Goal: Task Accomplishment & Management: Use online tool/utility

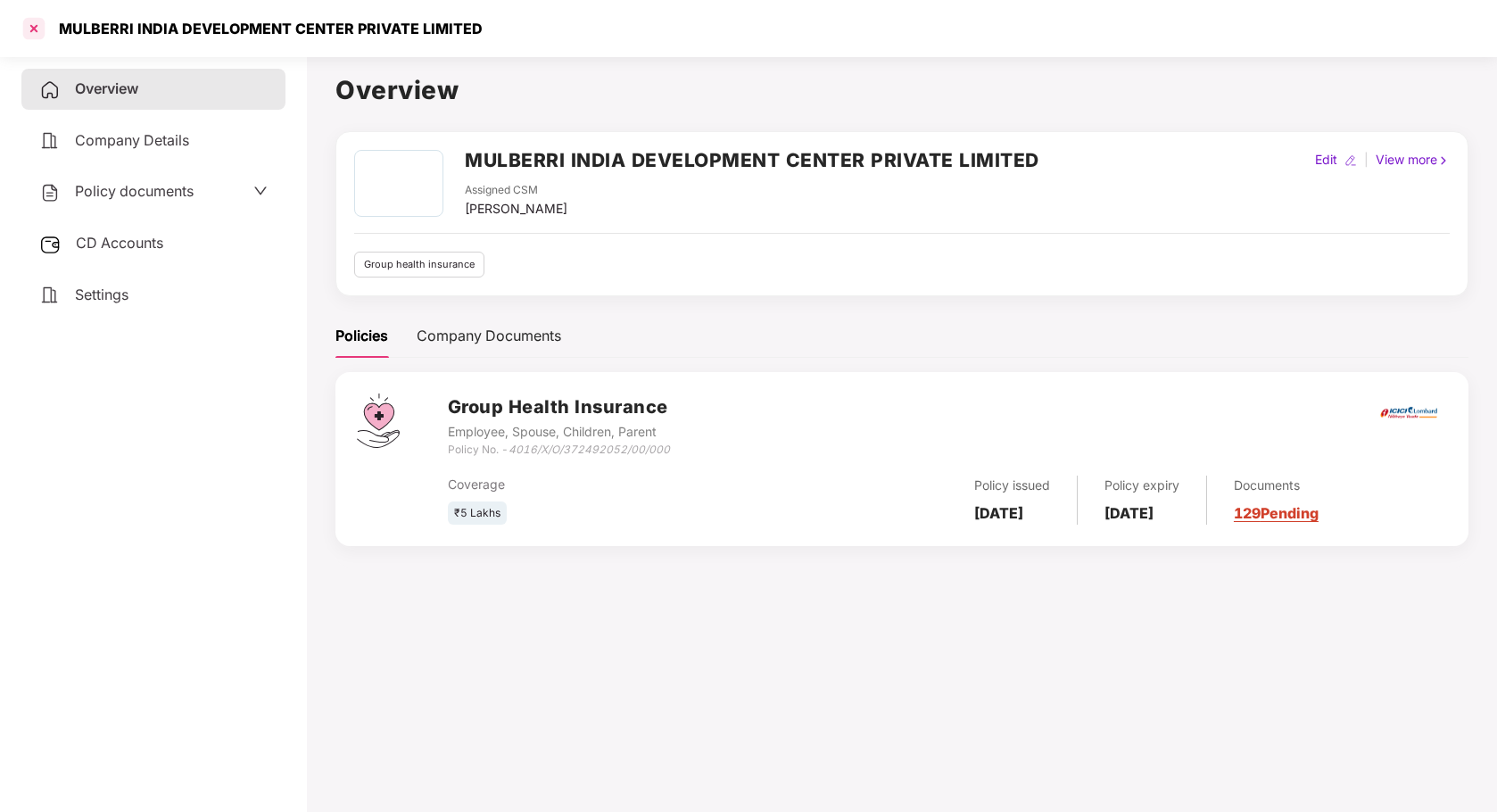
click at [36, 25] on div at bounding box center [33, 28] width 28 height 28
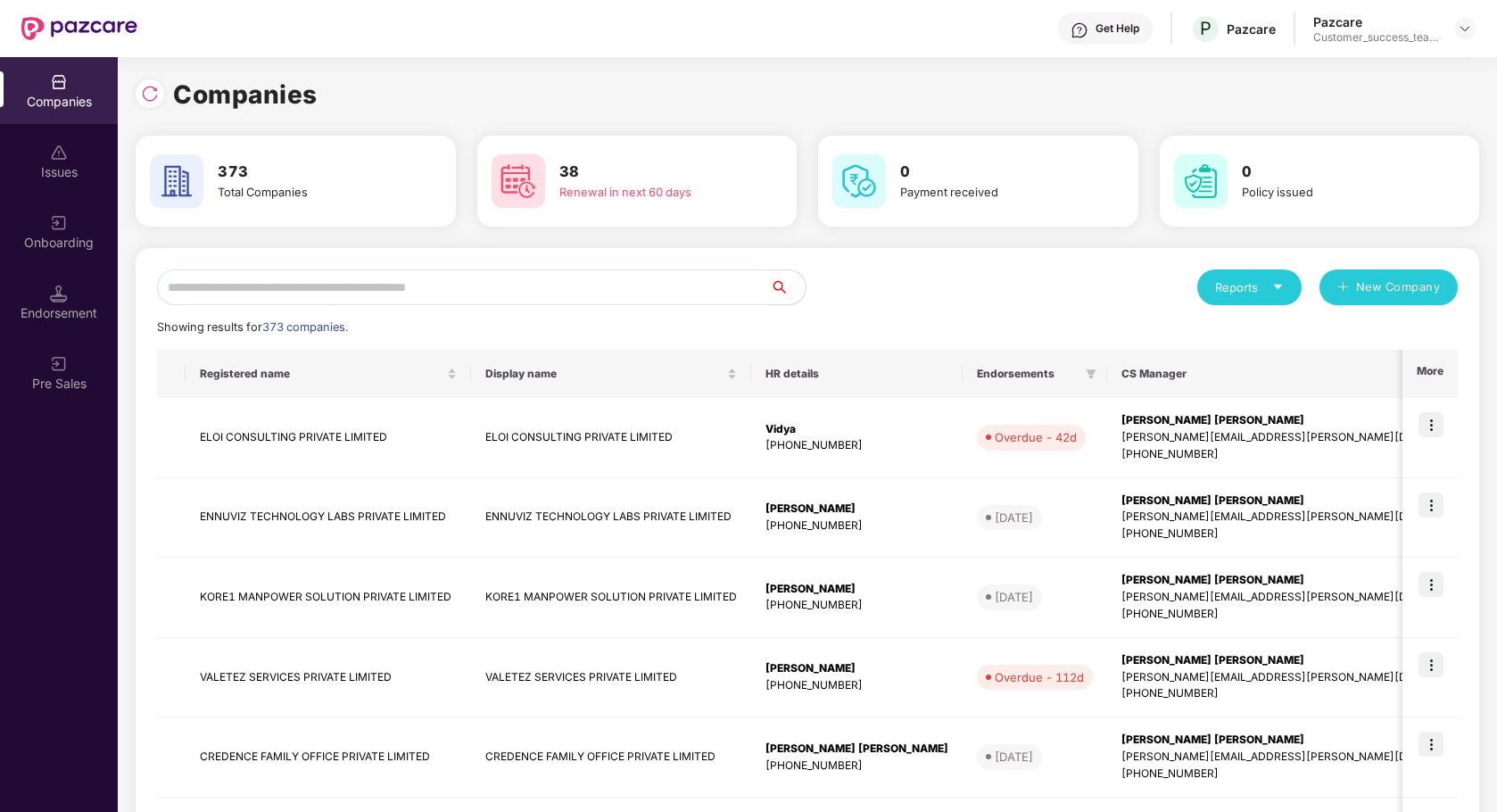
click at [589, 283] on input "text" at bounding box center [464, 287] width 613 height 36
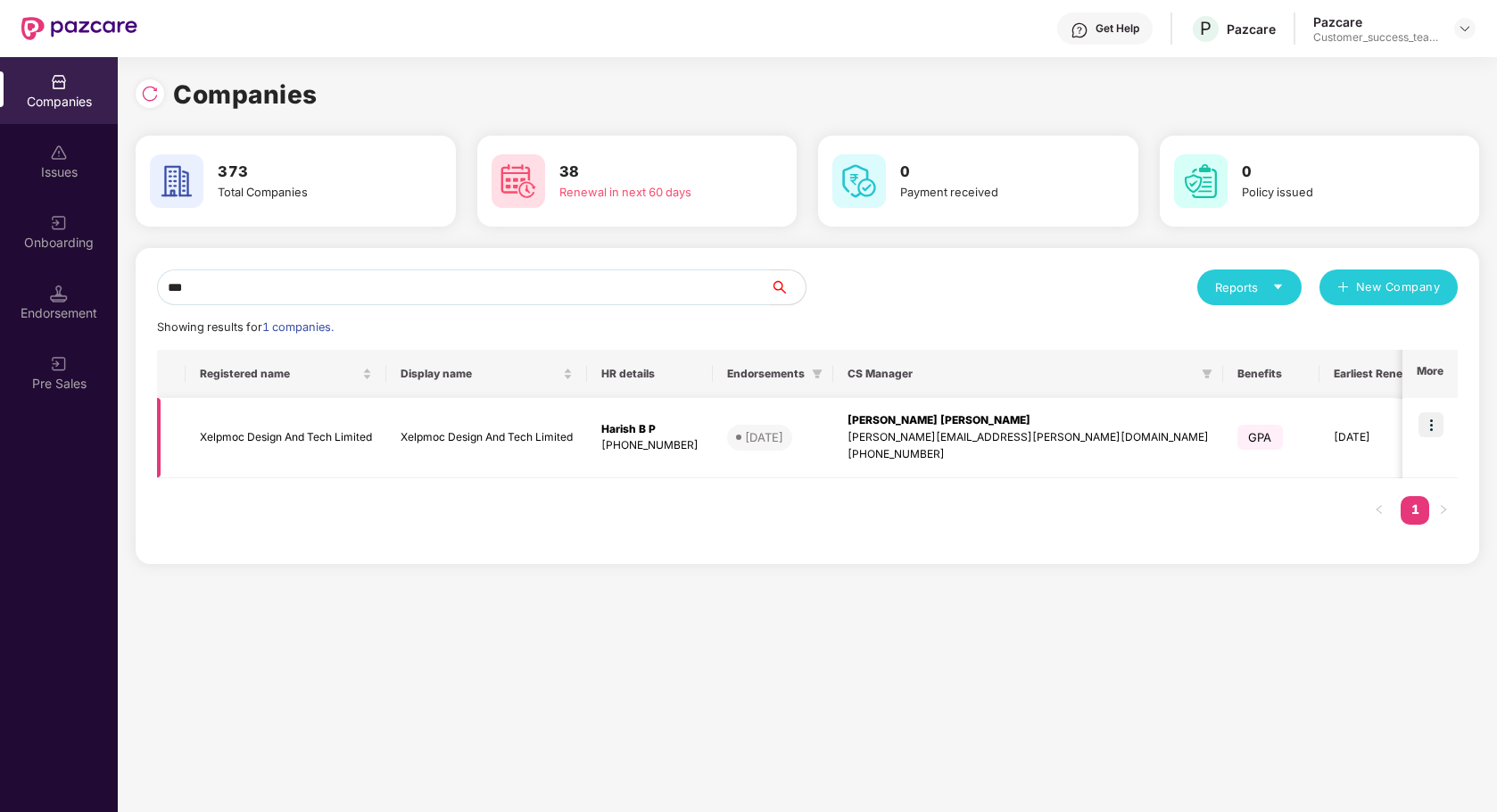
type input "***"
click at [1427, 425] on img at bounding box center [1431, 425] width 25 height 25
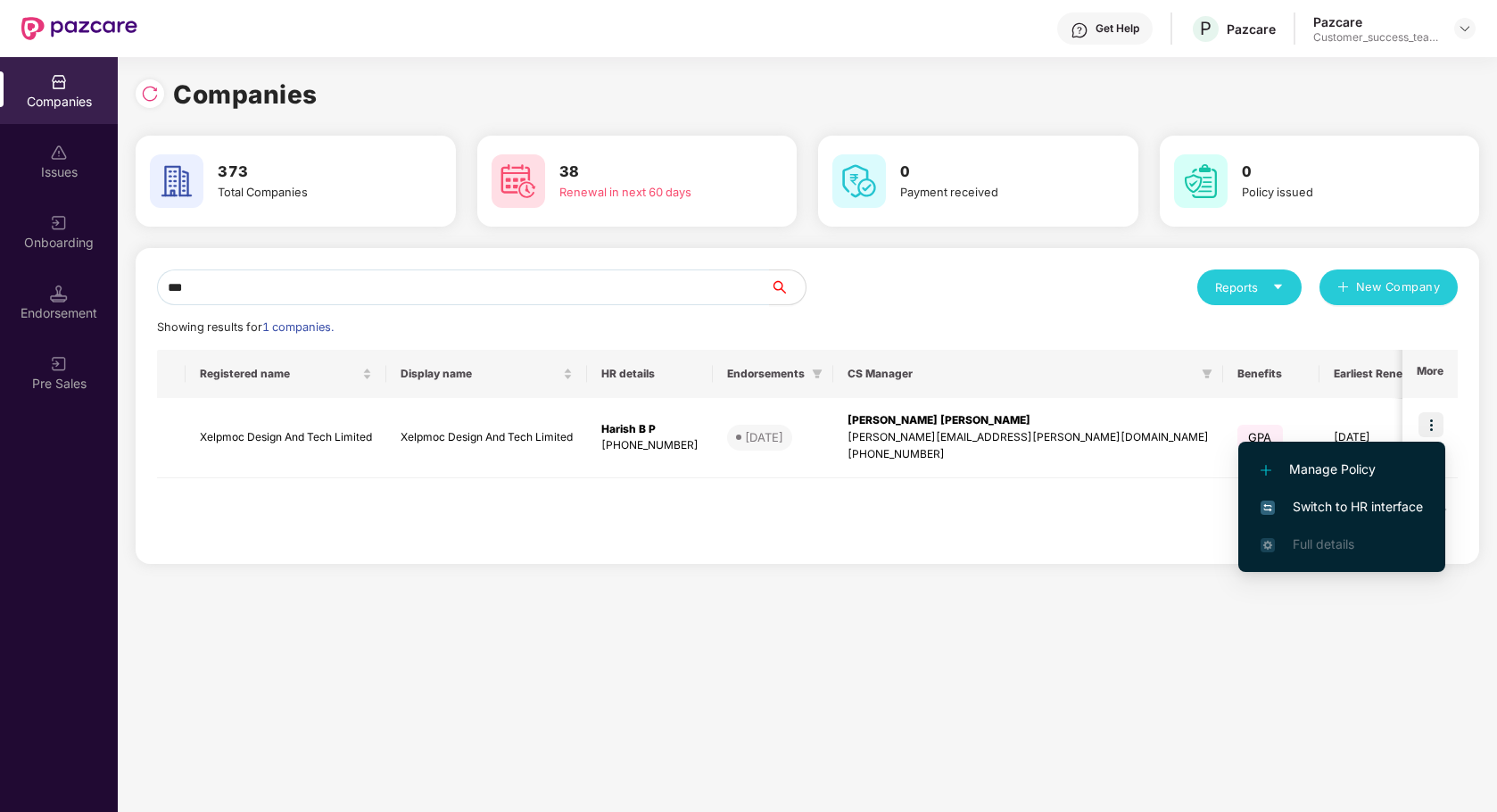
click at [1354, 506] on span "Switch to HR interface" at bounding box center [1342, 506] width 162 height 19
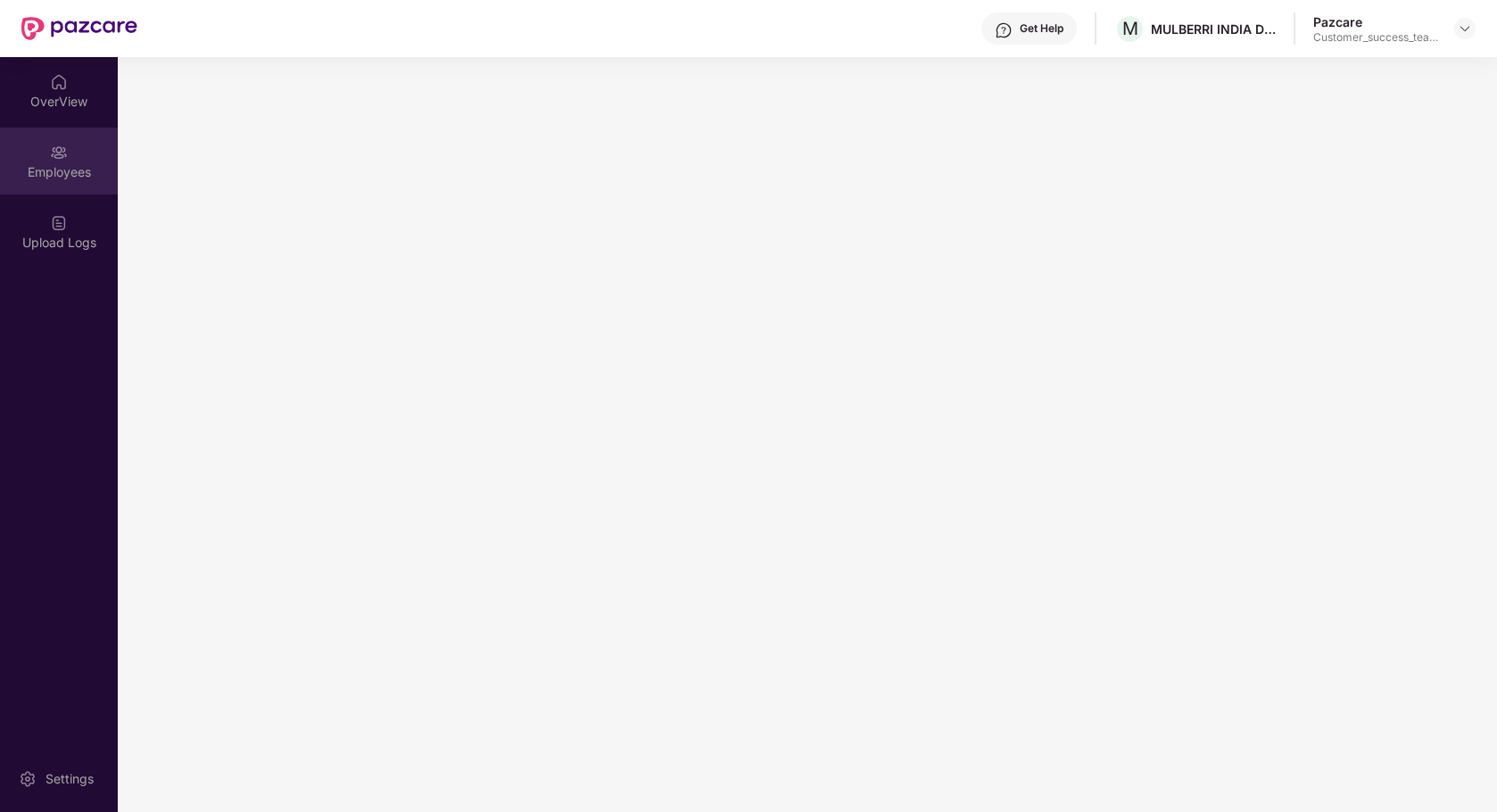
click at [50, 161] on div "Employees" at bounding box center [58, 161] width 117 height 67
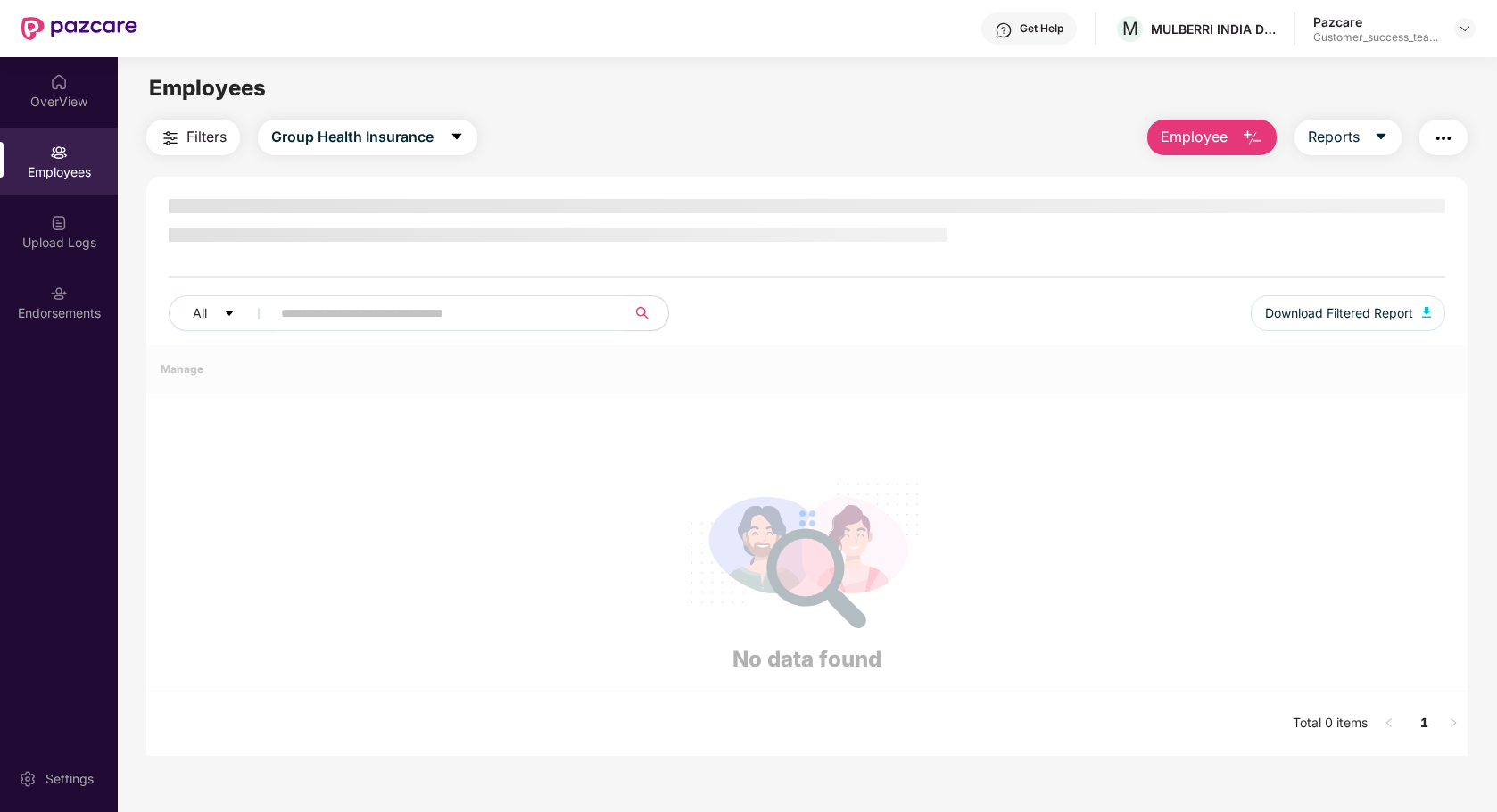
click at [426, 313] on input "text" at bounding box center [441, 313] width 320 height 27
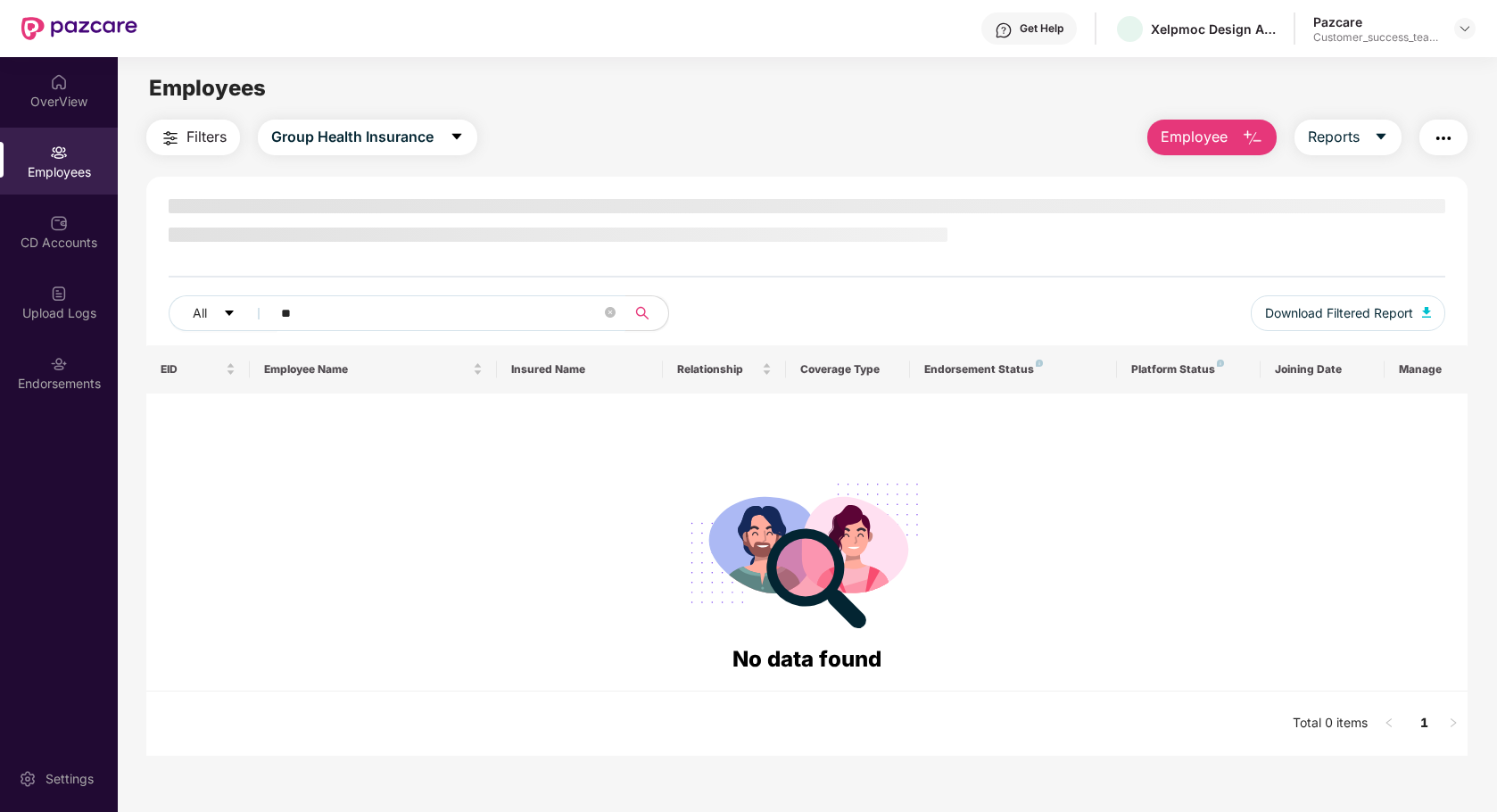
type input "*"
click at [194, 132] on span "Filters" at bounding box center [206, 137] width 40 height 22
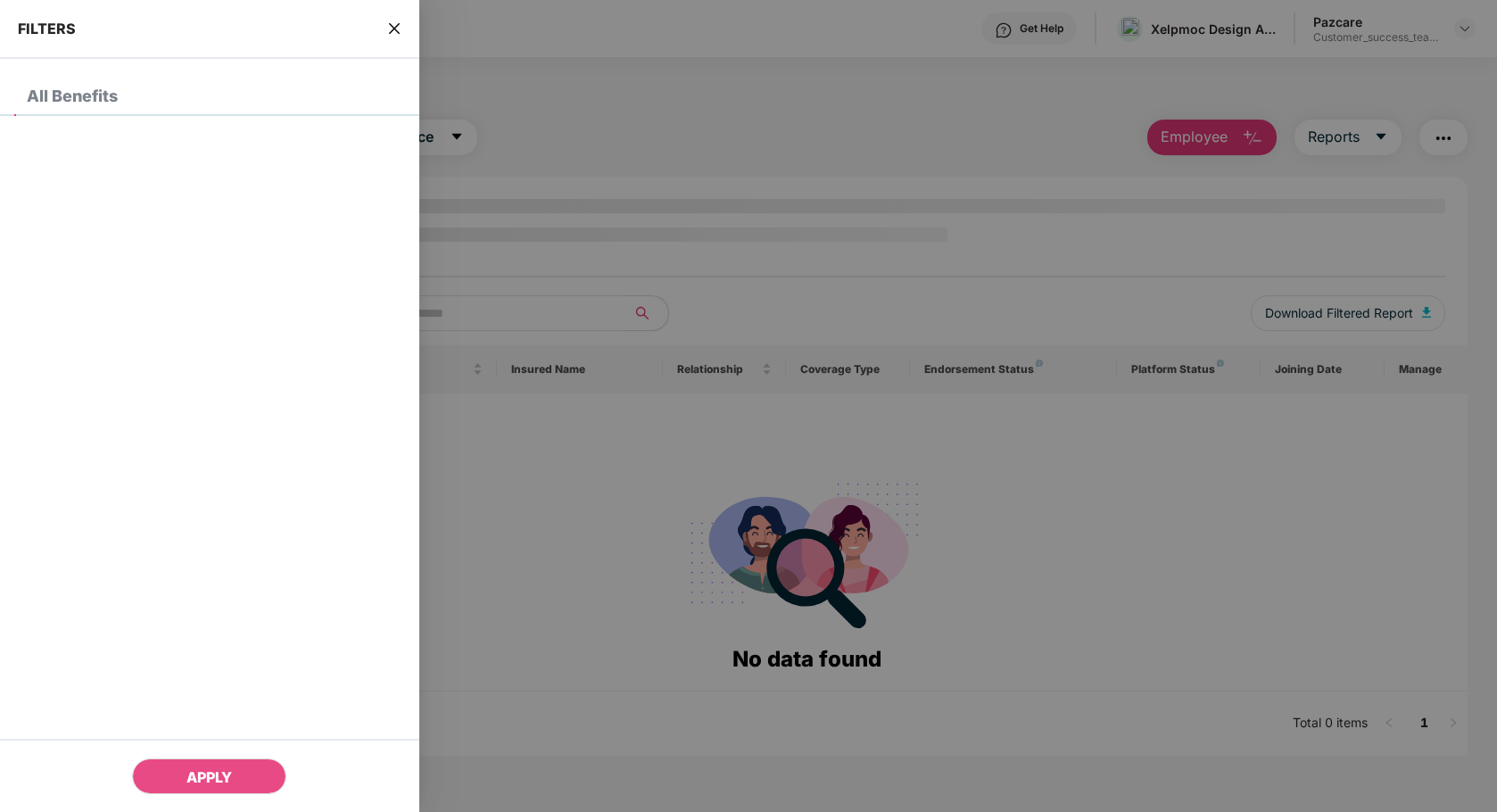
click at [602, 74] on div at bounding box center [748, 406] width 1497 height 812
click at [394, 27] on icon "close" at bounding box center [394, 28] width 11 height 11
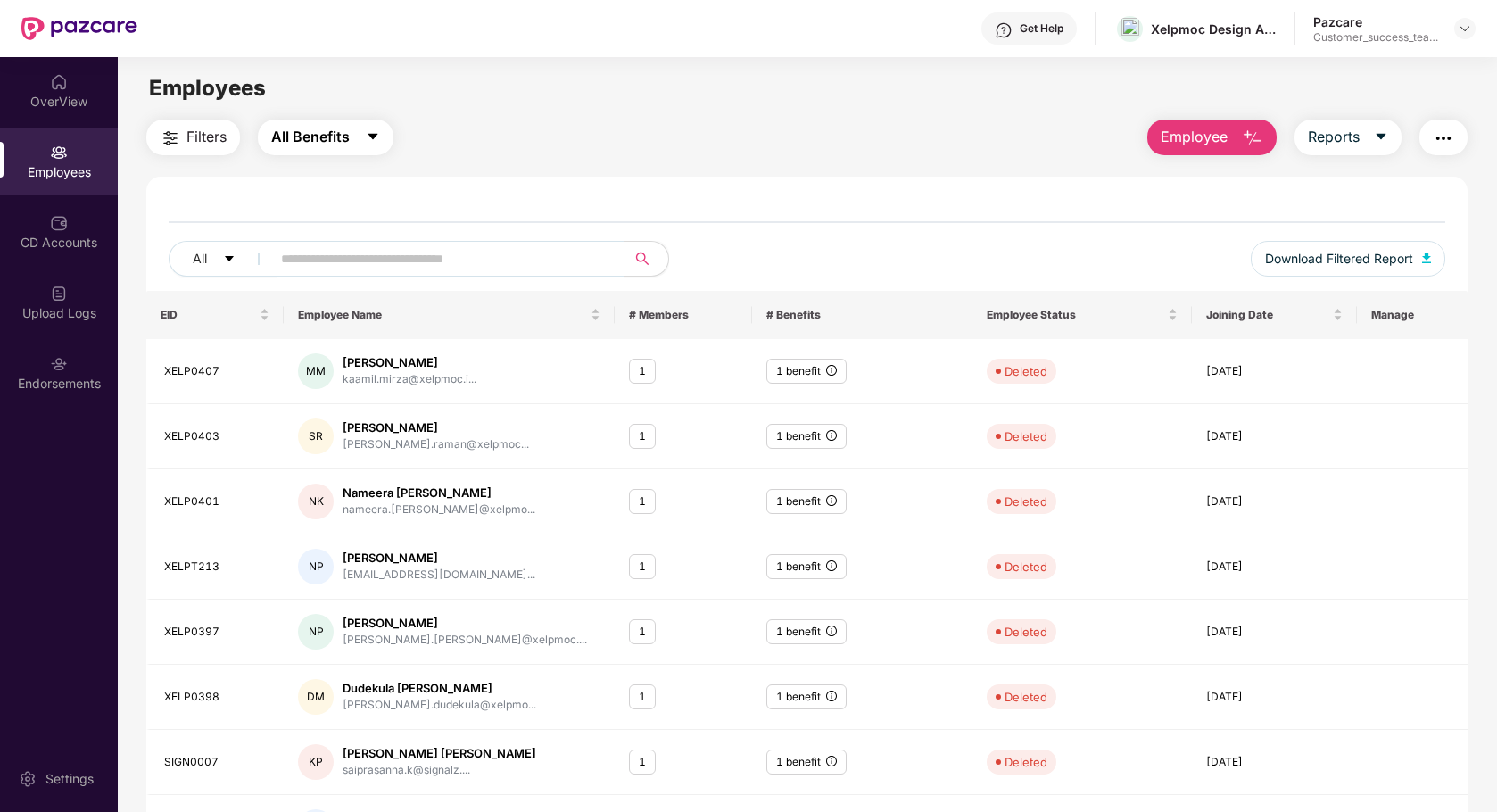
click at [345, 136] on span "All Benefits" at bounding box center [310, 137] width 79 height 22
click at [214, 144] on span "Filters" at bounding box center [206, 137] width 40 height 22
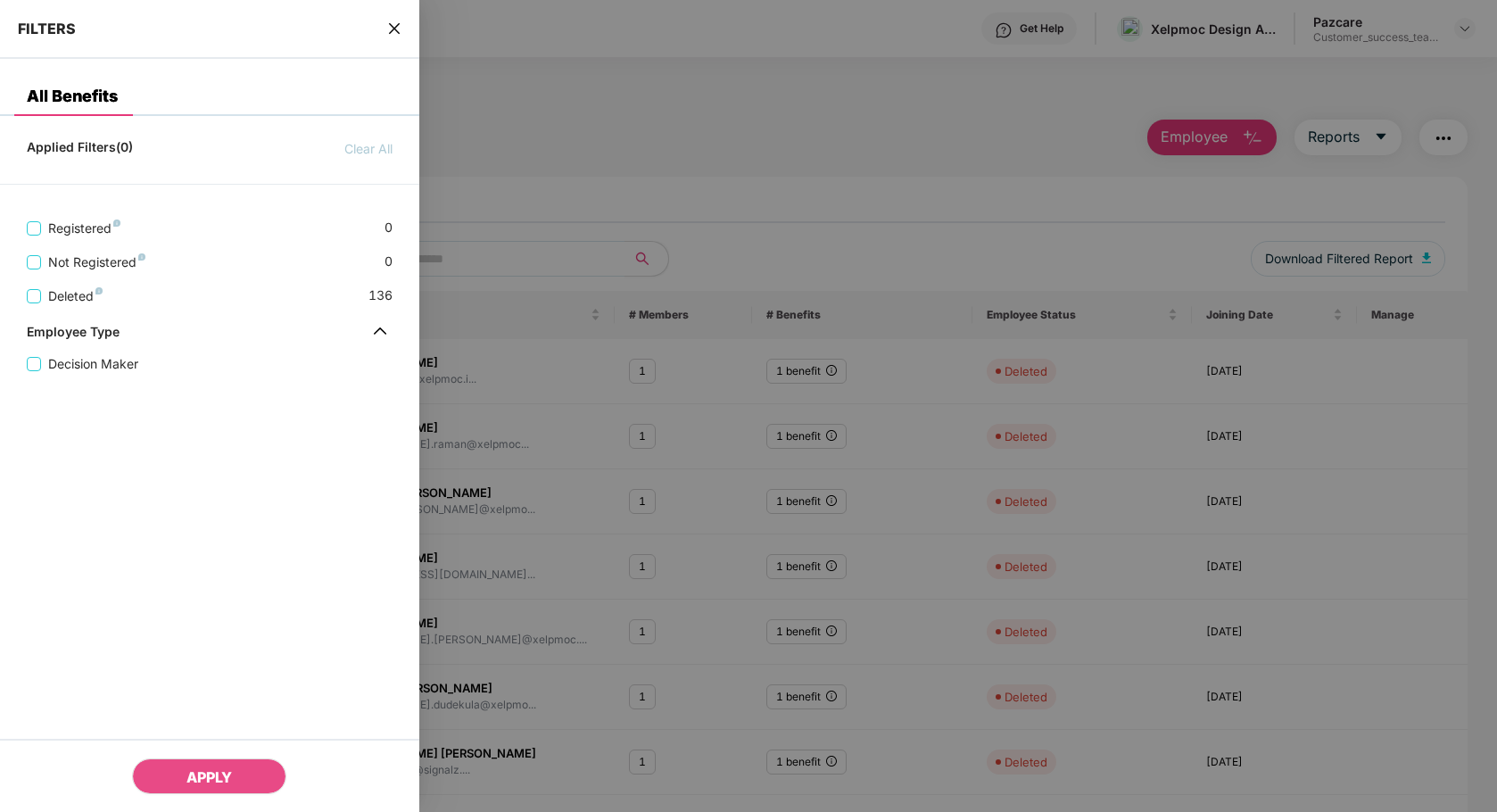
click at [397, 26] on icon "close" at bounding box center [394, 28] width 11 height 11
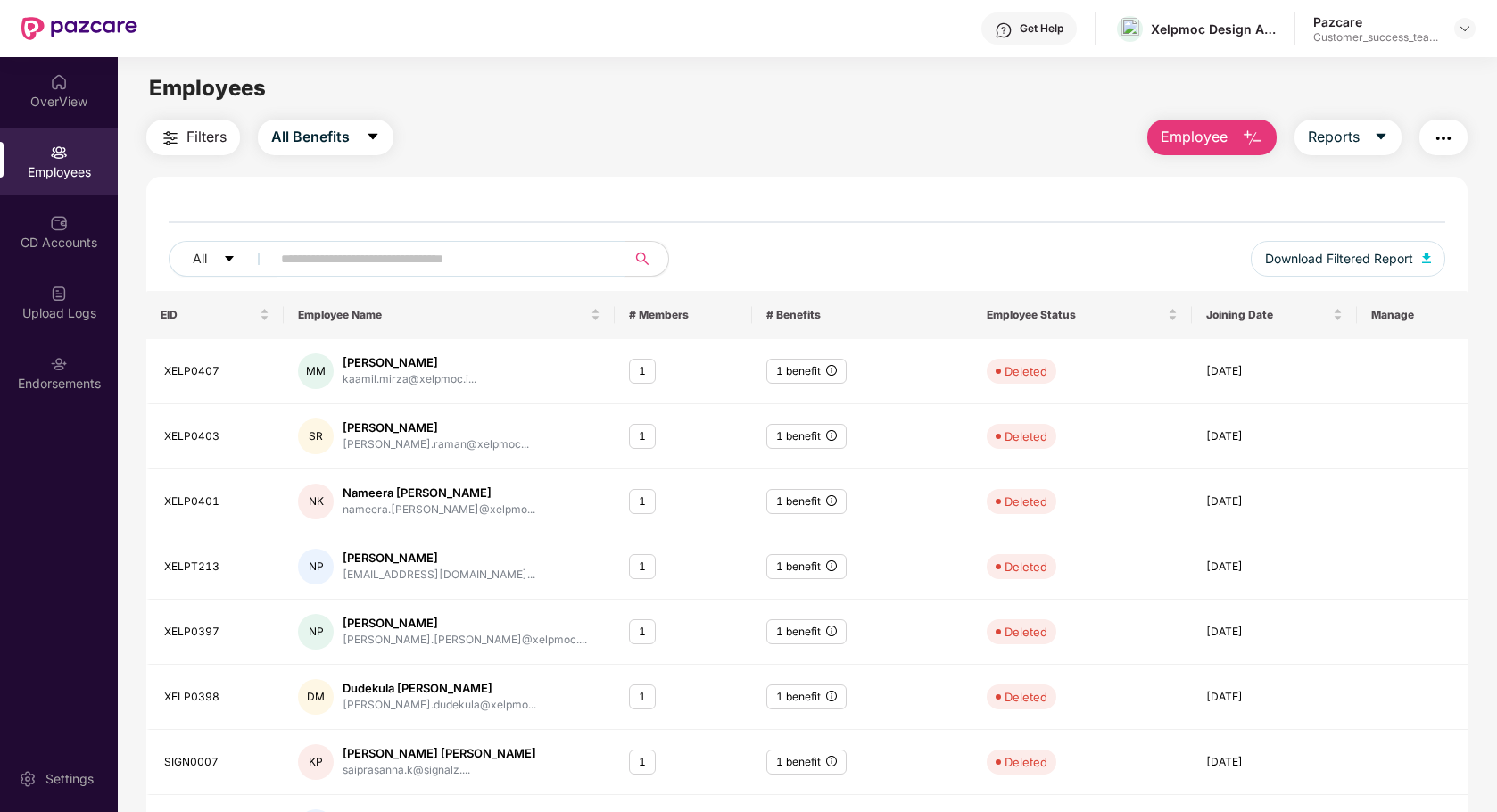
click at [374, 254] on input "text" at bounding box center [441, 259] width 320 height 27
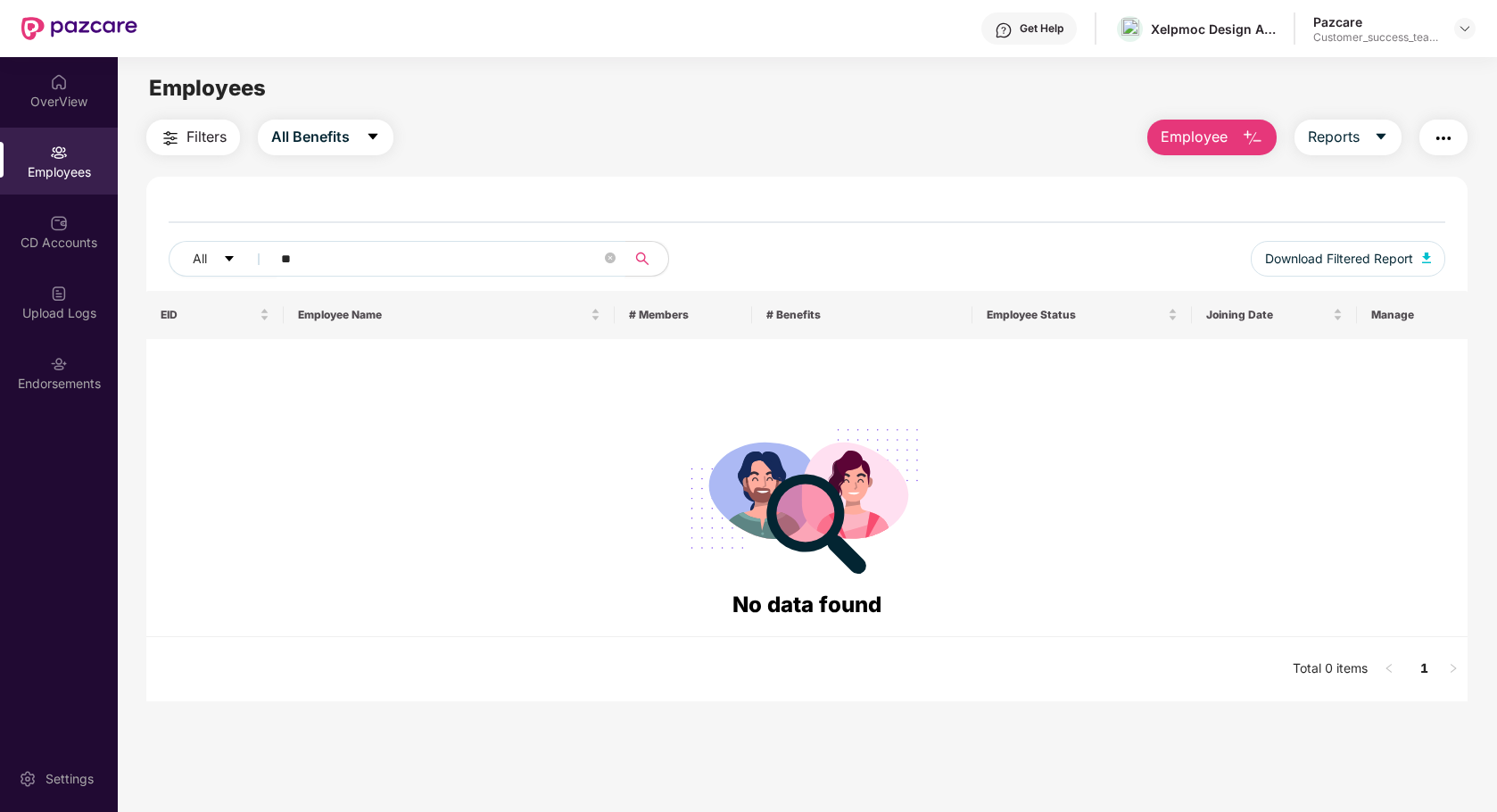
type input "*"
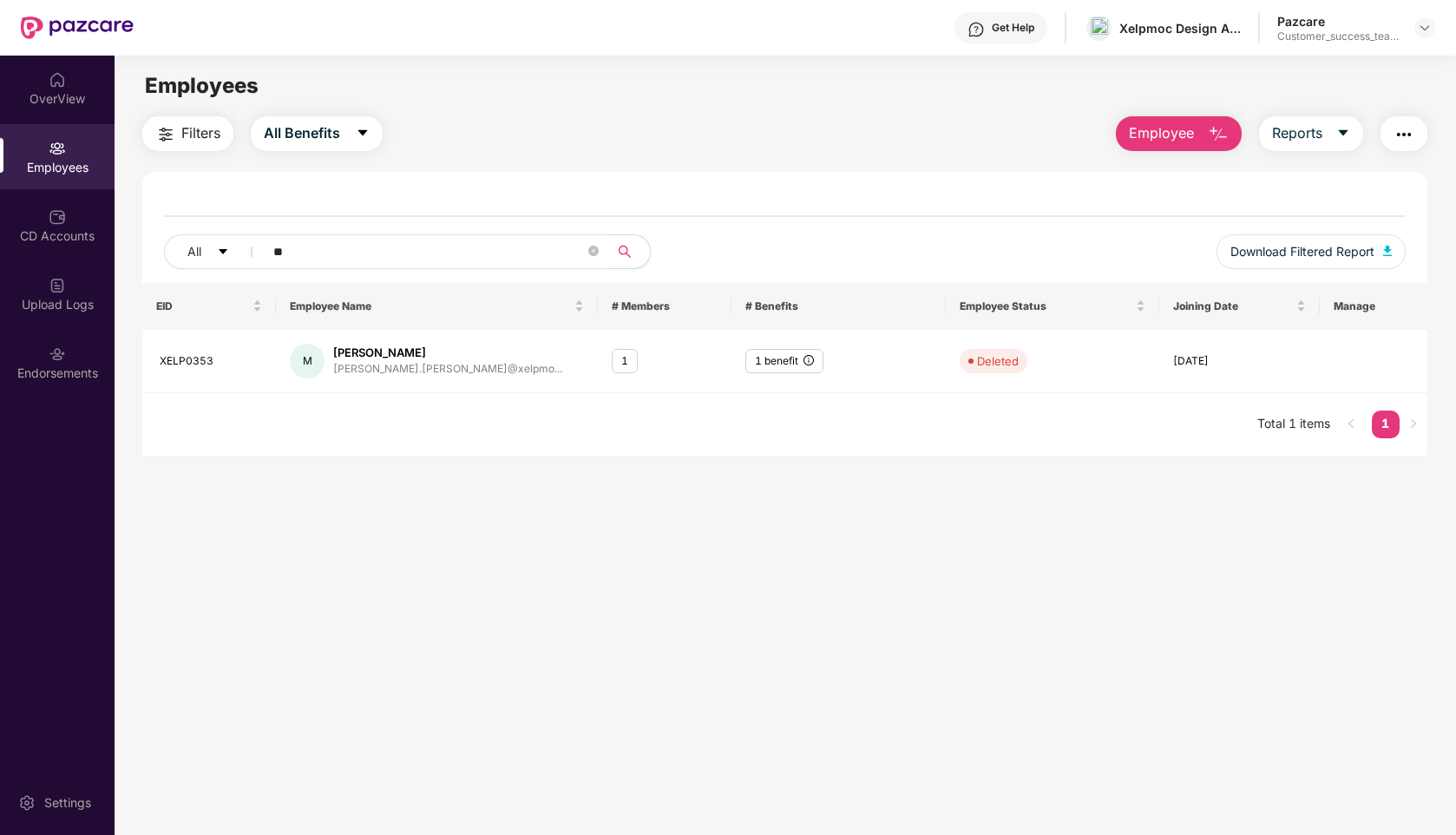
type input "*"
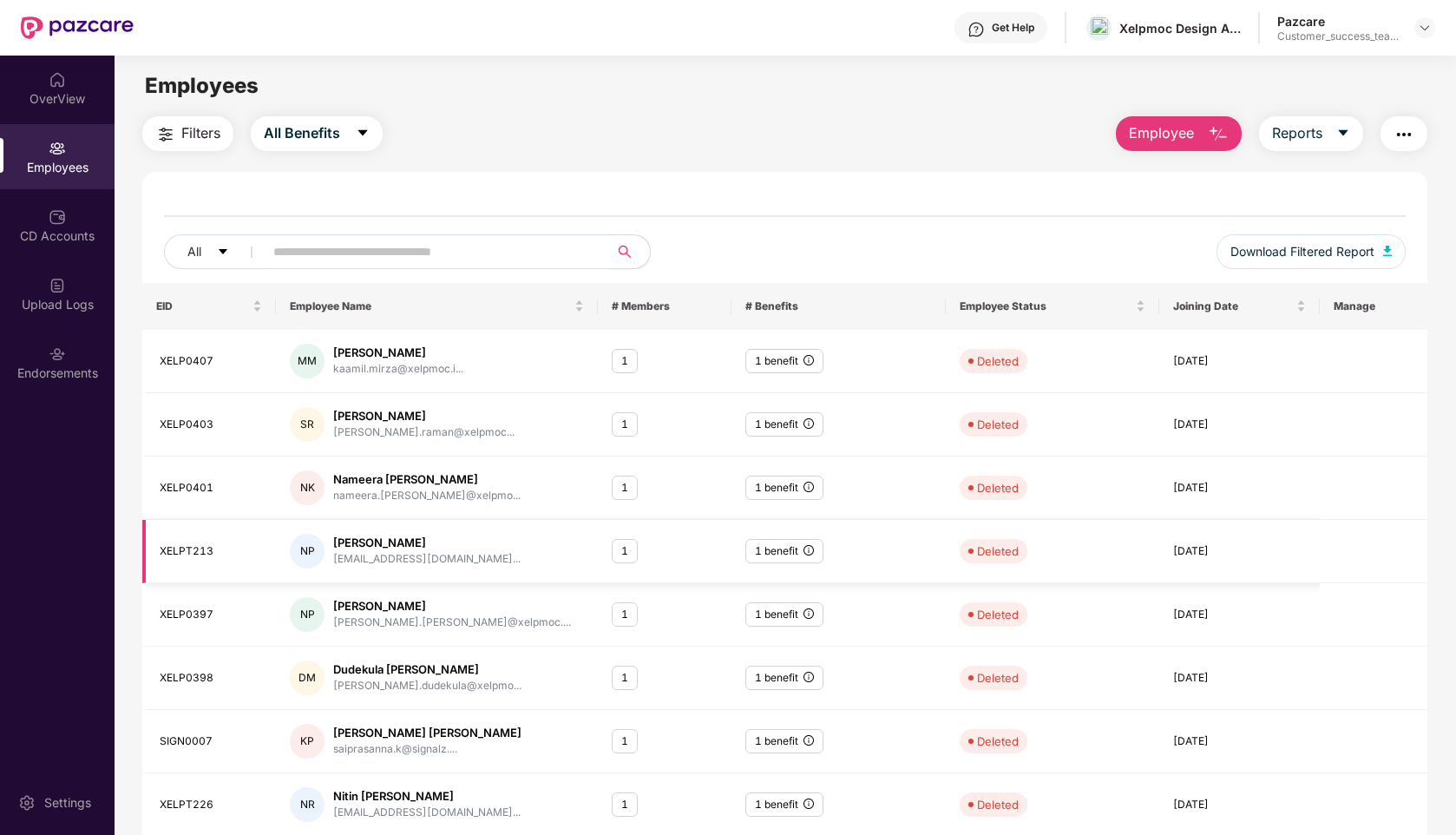
scroll to position [191, 0]
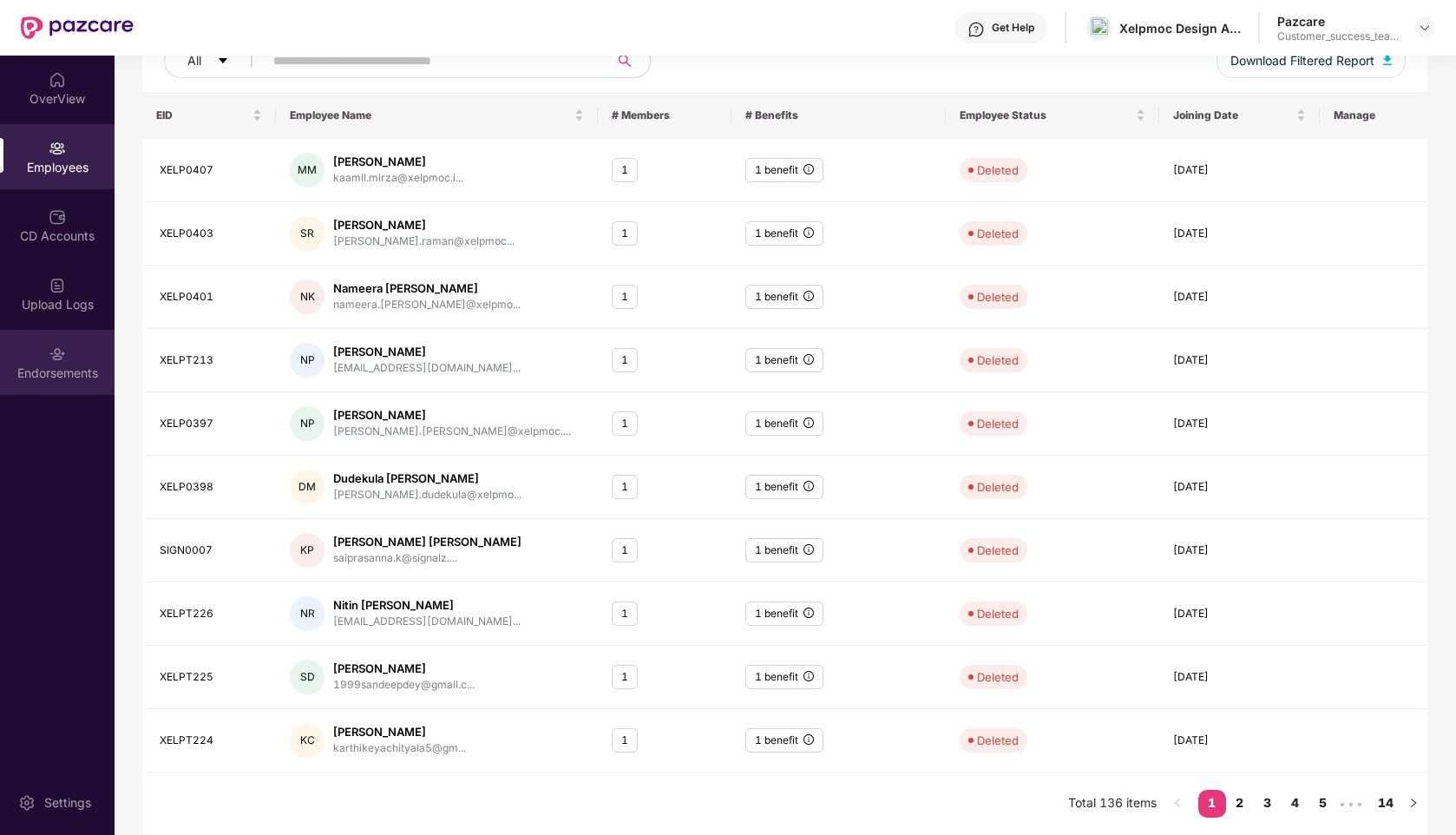
click at [70, 359] on div "Endorsements" at bounding box center [57, 361] width 114 height 65
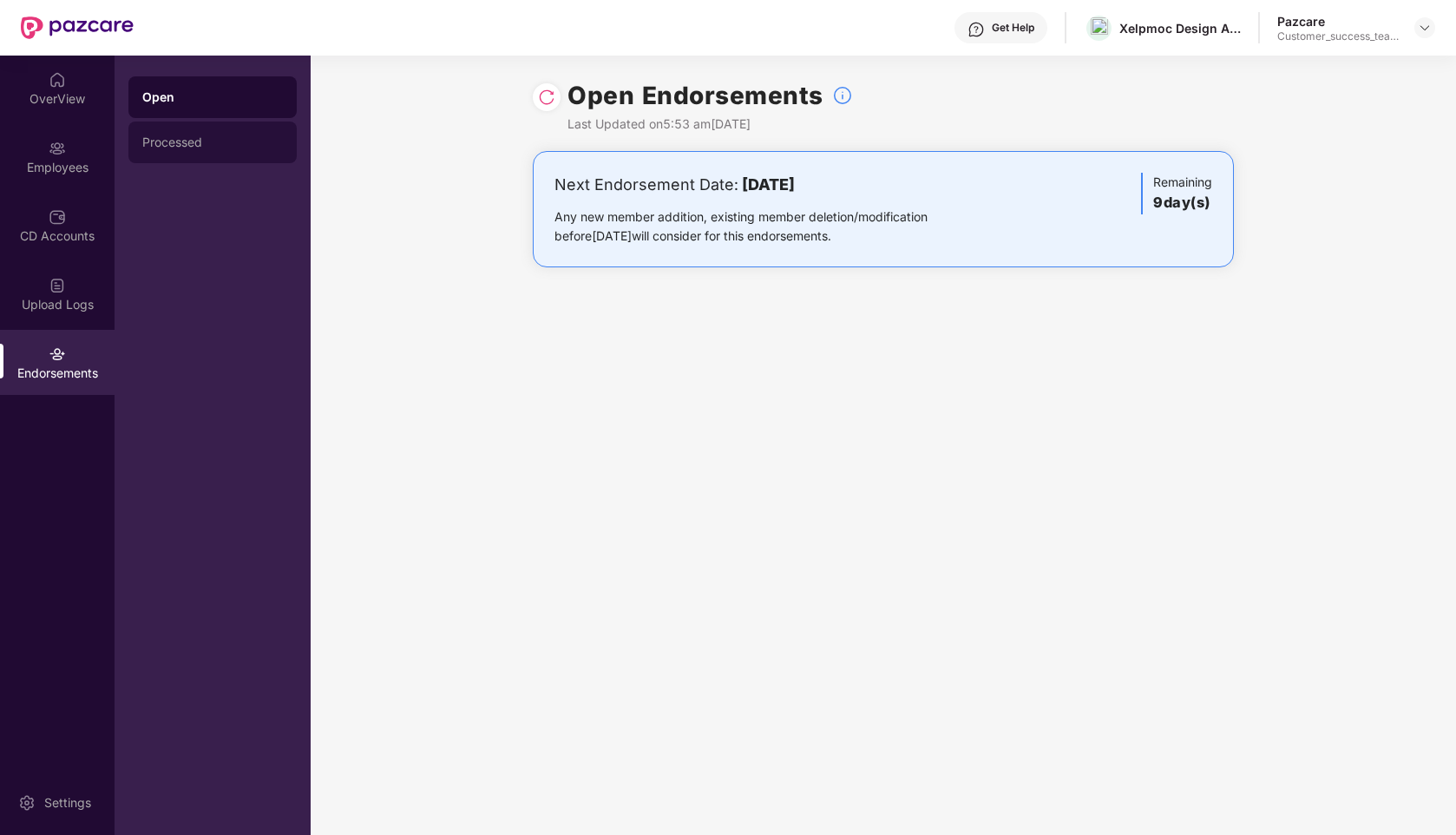
click at [216, 150] on div "Processed" at bounding box center [212, 142] width 168 height 42
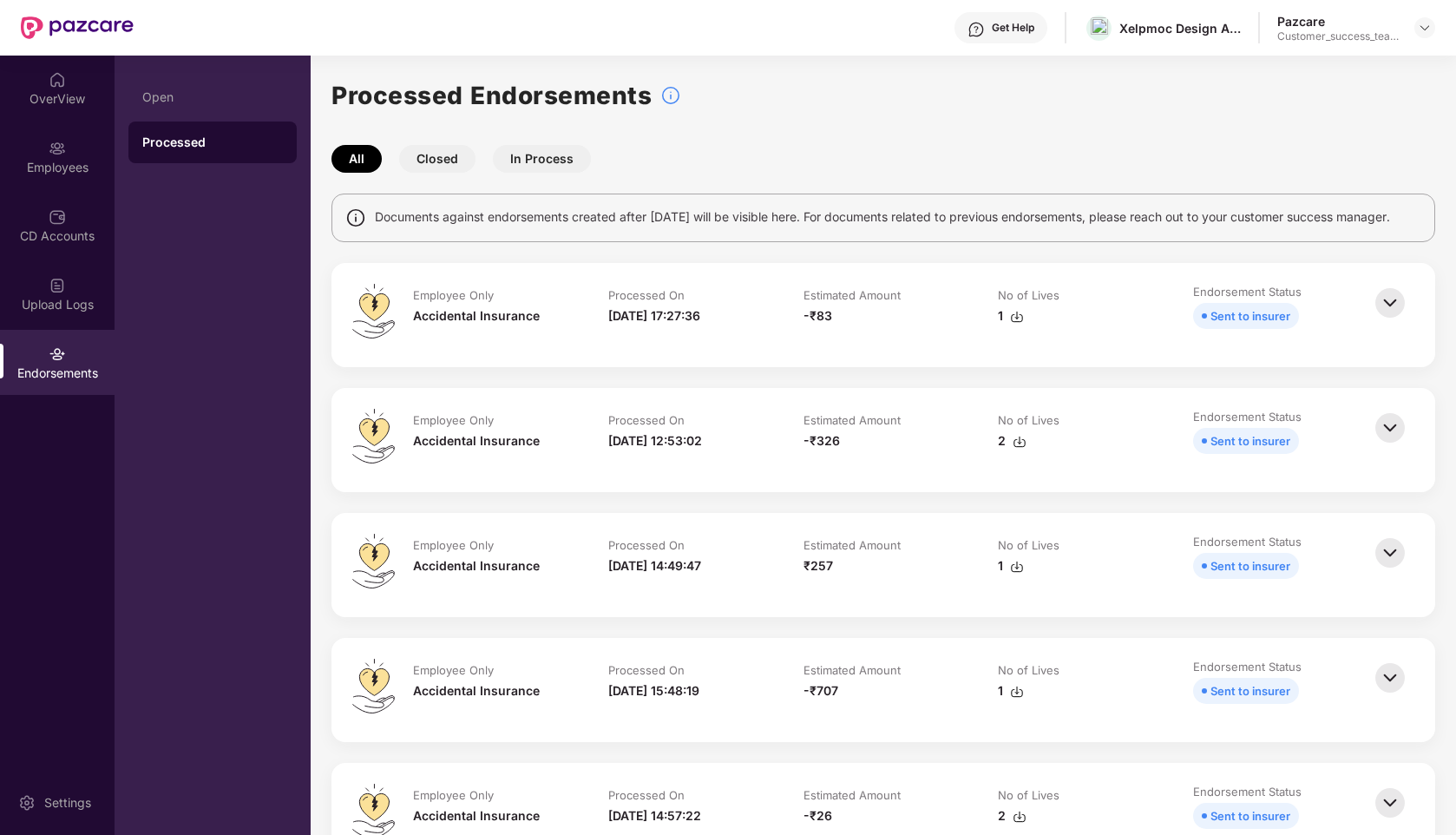
click at [1386, 321] on img at bounding box center [1390, 303] width 38 height 38
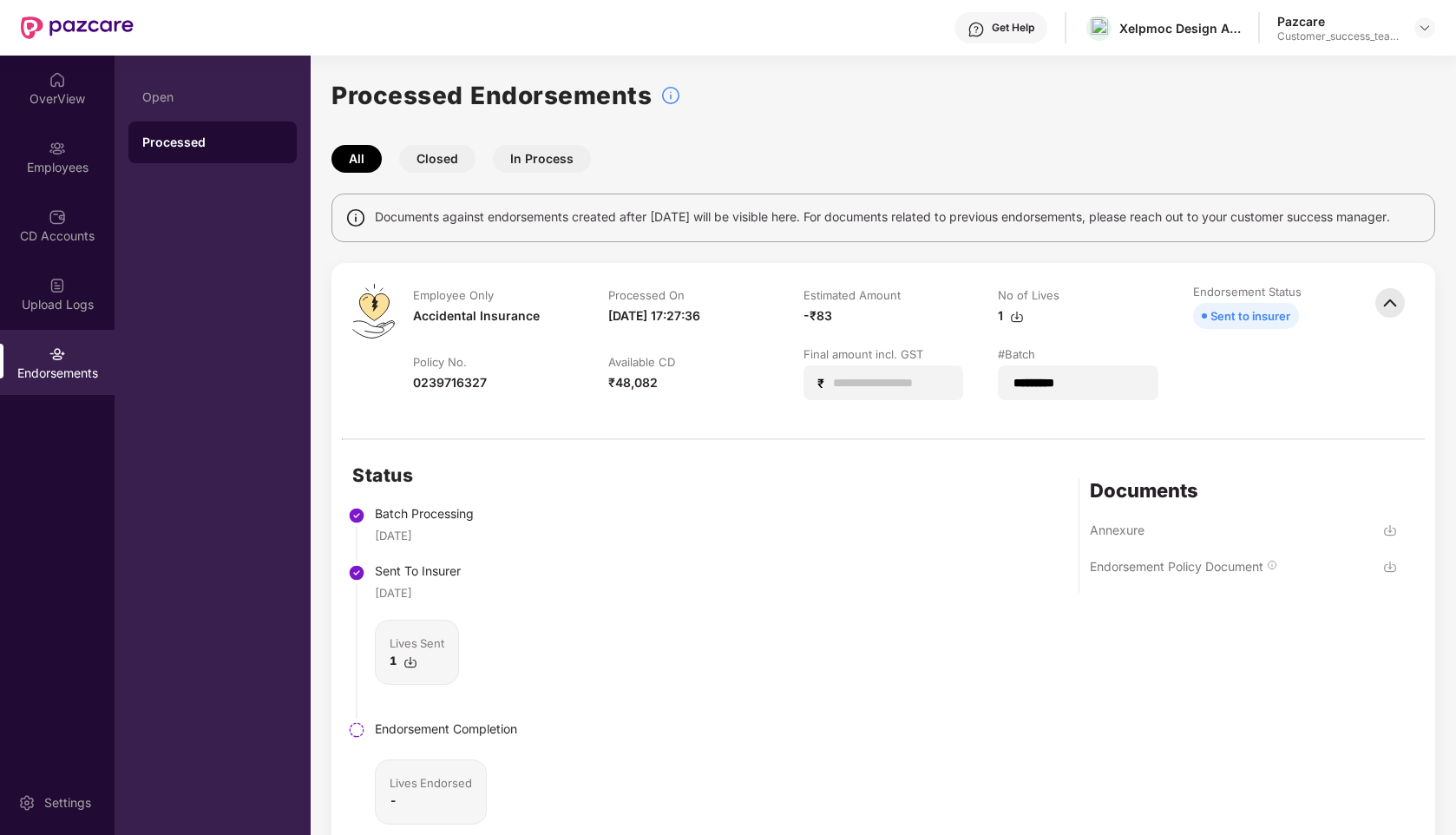
click at [1383, 312] on img at bounding box center [1390, 303] width 38 height 38
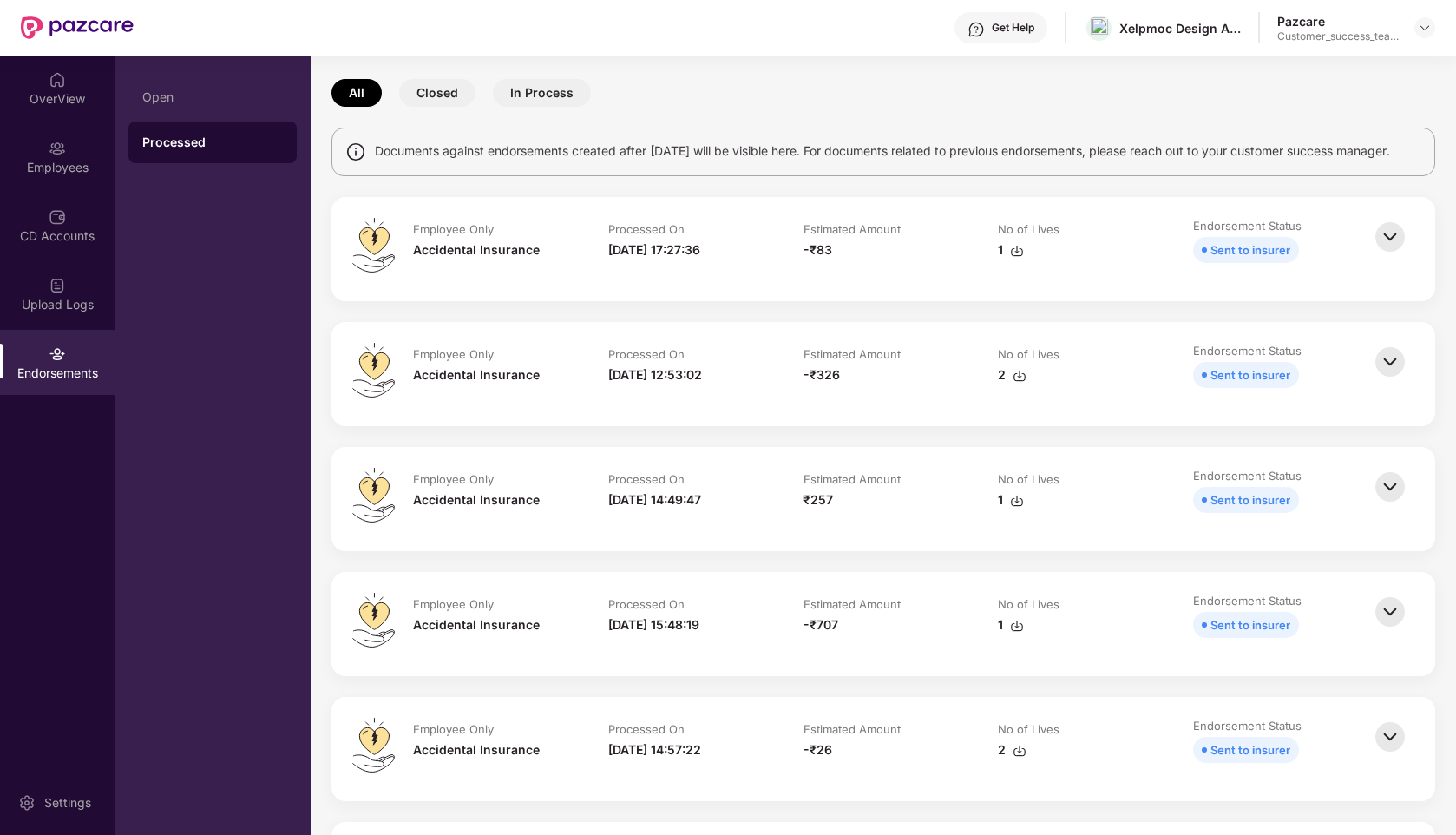
scroll to position [67, 0]
click at [1391, 374] on img at bounding box center [1390, 360] width 38 height 38
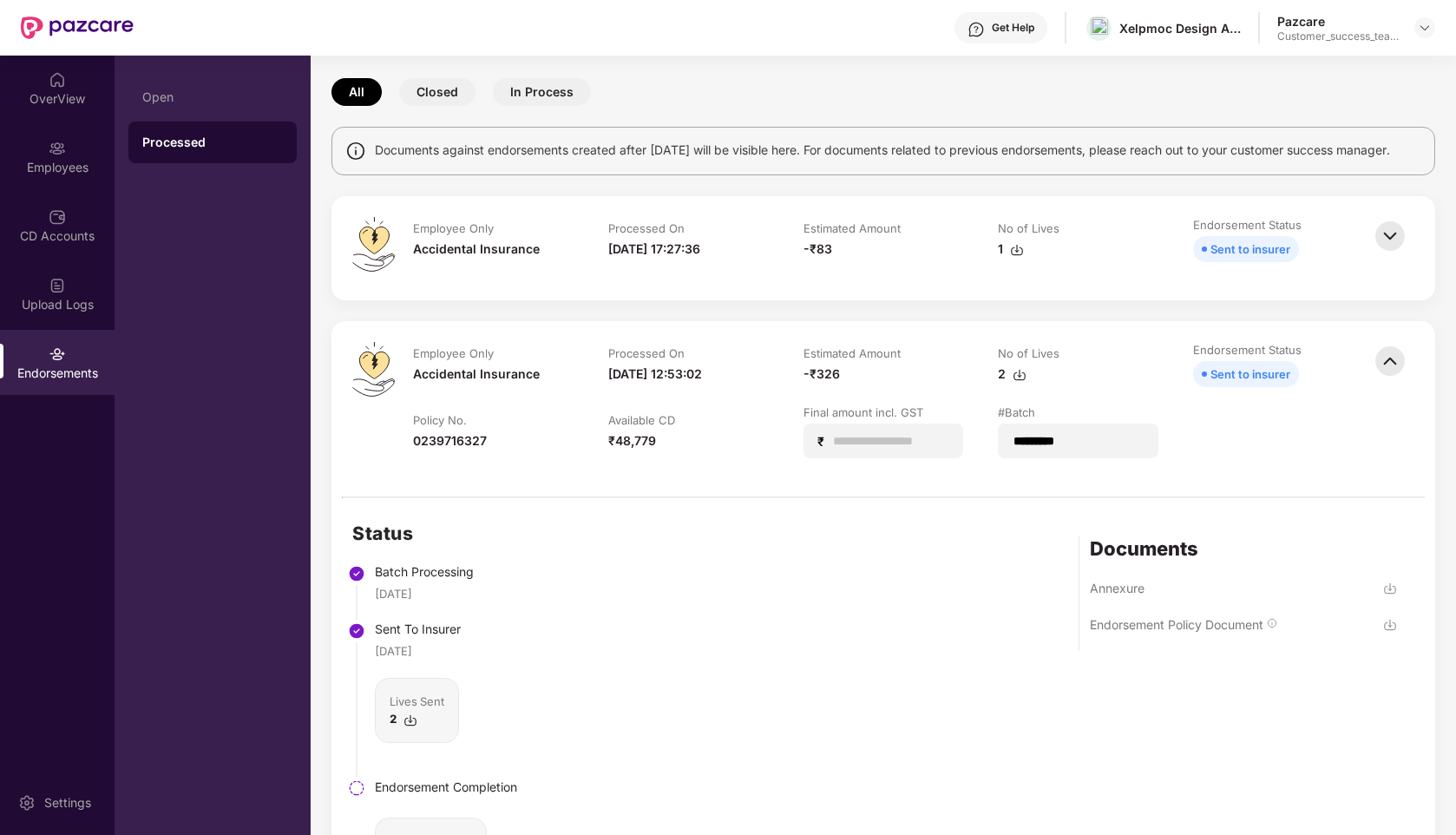
click at [1391, 375] on img at bounding box center [1390, 360] width 38 height 38
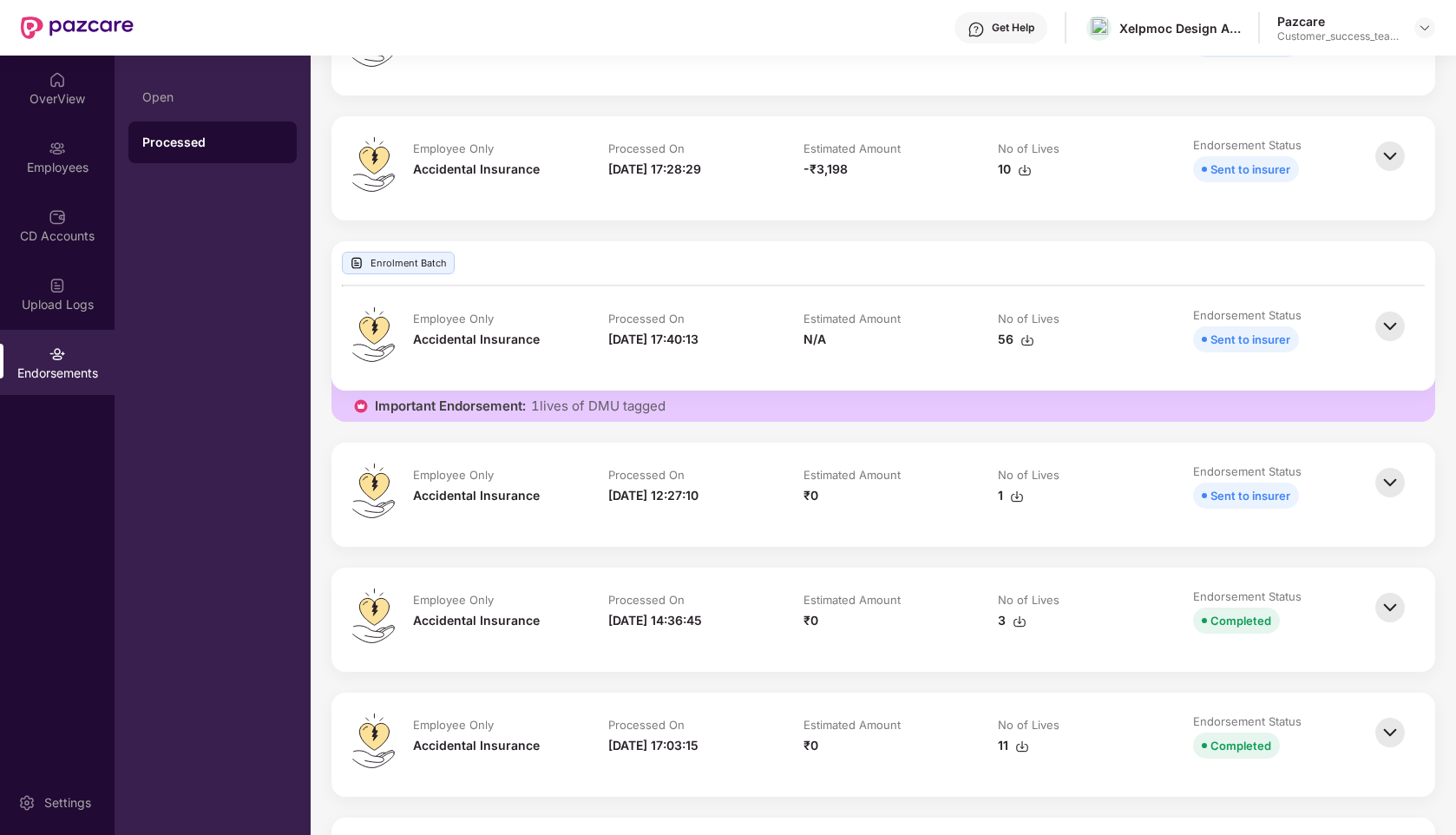
scroll to position [0, 0]
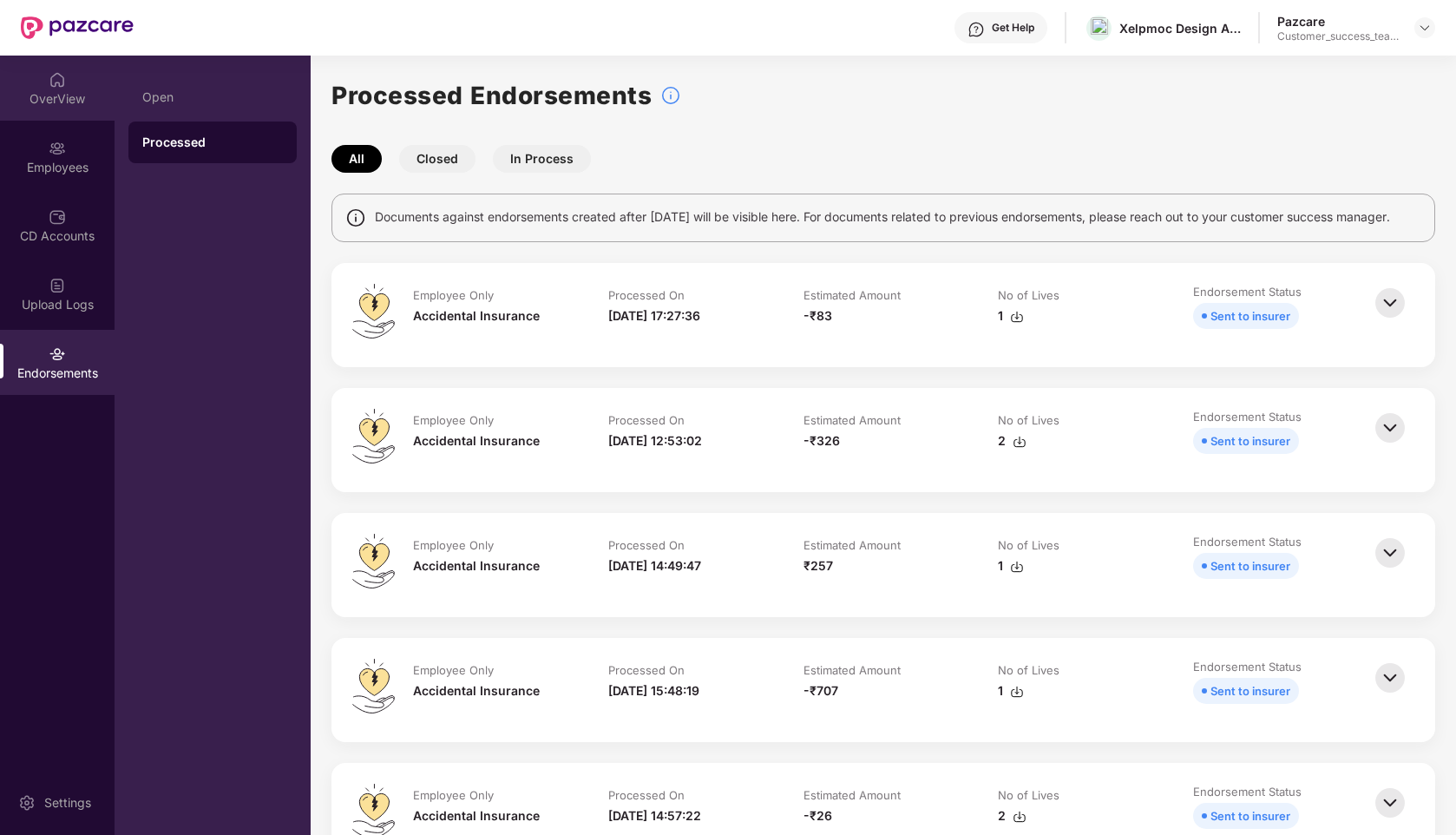
click at [44, 79] on div "OverView" at bounding box center [57, 88] width 114 height 65
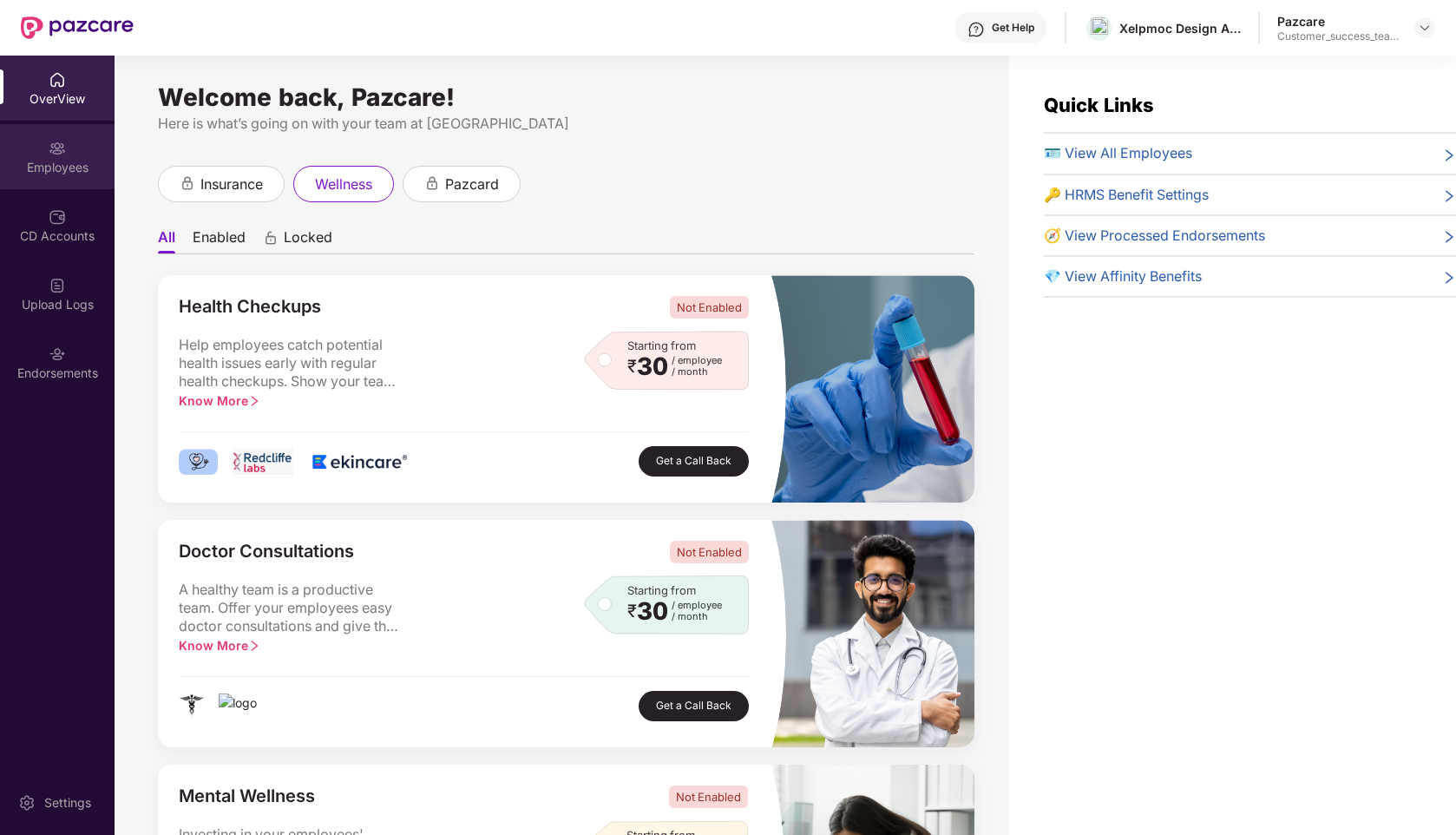
click at [60, 165] on div "Employees" at bounding box center [57, 167] width 114 height 17
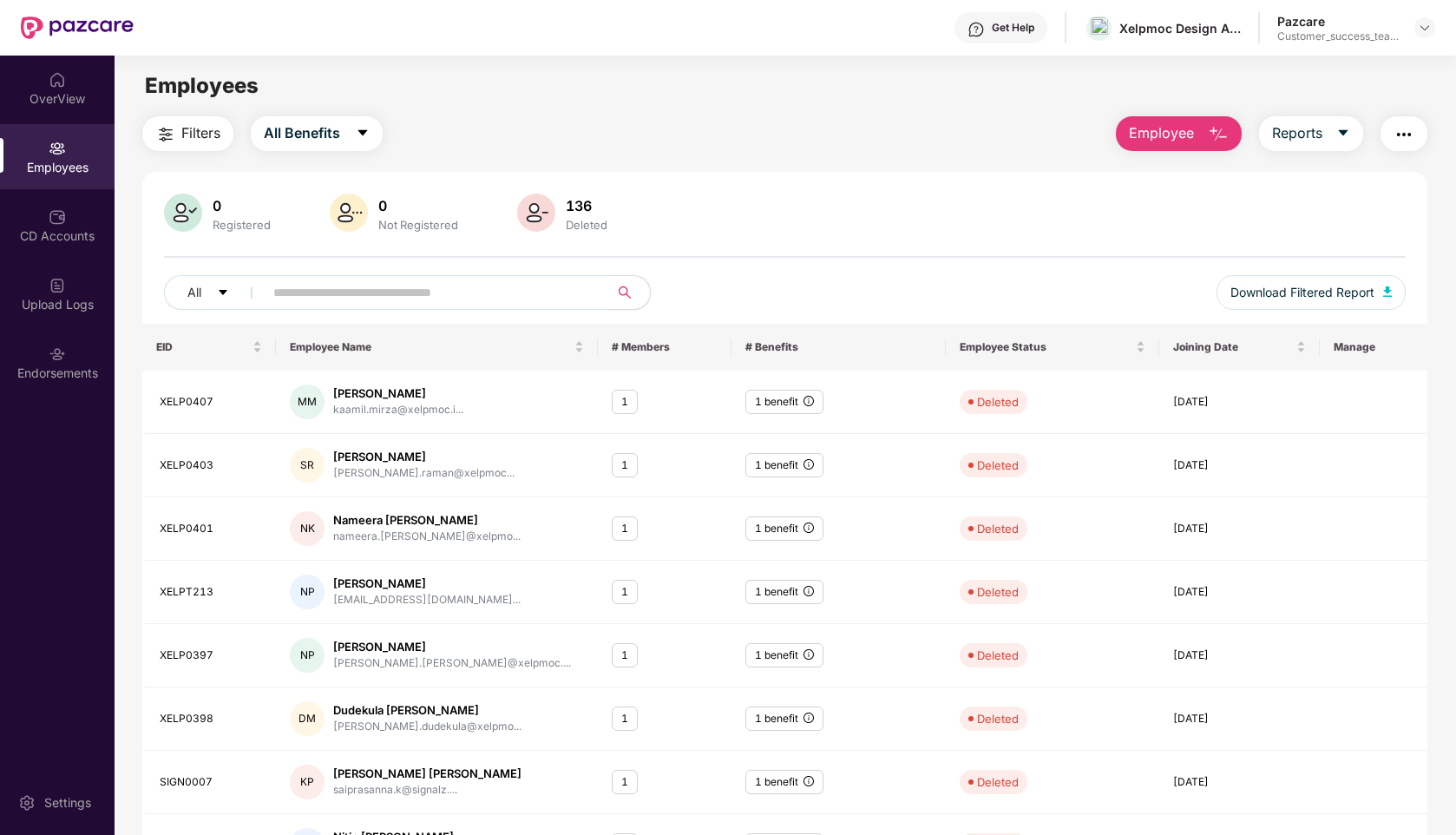
click at [416, 300] on input "text" at bounding box center [429, 292] width 311 height 26
paste input "********"
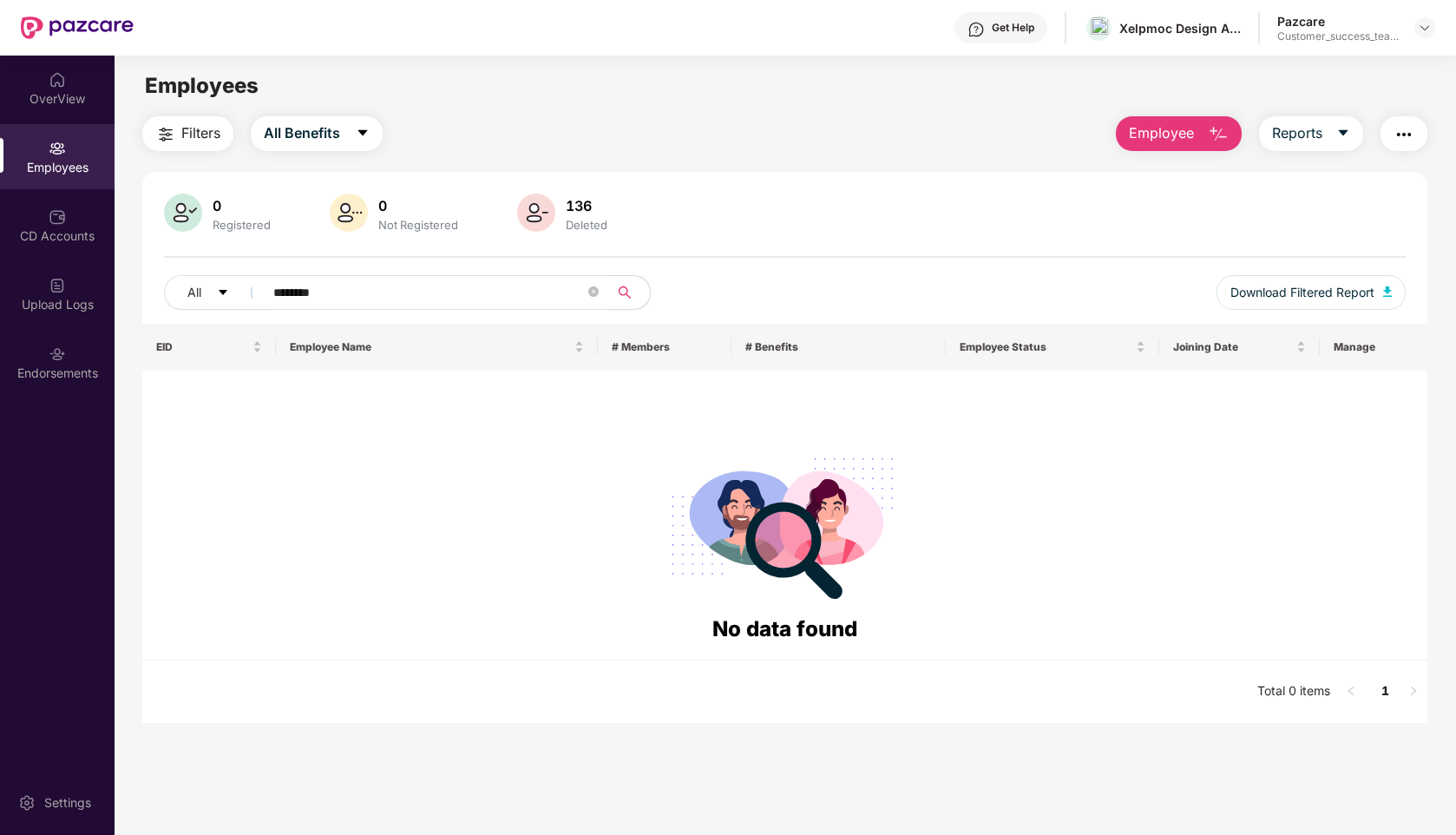
drag, startPoint x: 362, startPoint y: 285, endPoint x: 169, endPoint y: 309, distance: 194.5
click at [169, 309] on div "All ******** Download Filtered Report" at bounding box center [785, 300] width 1242 height 49
type input "*"
